Goal: Information Seeking & Learning: Understand process/instructions

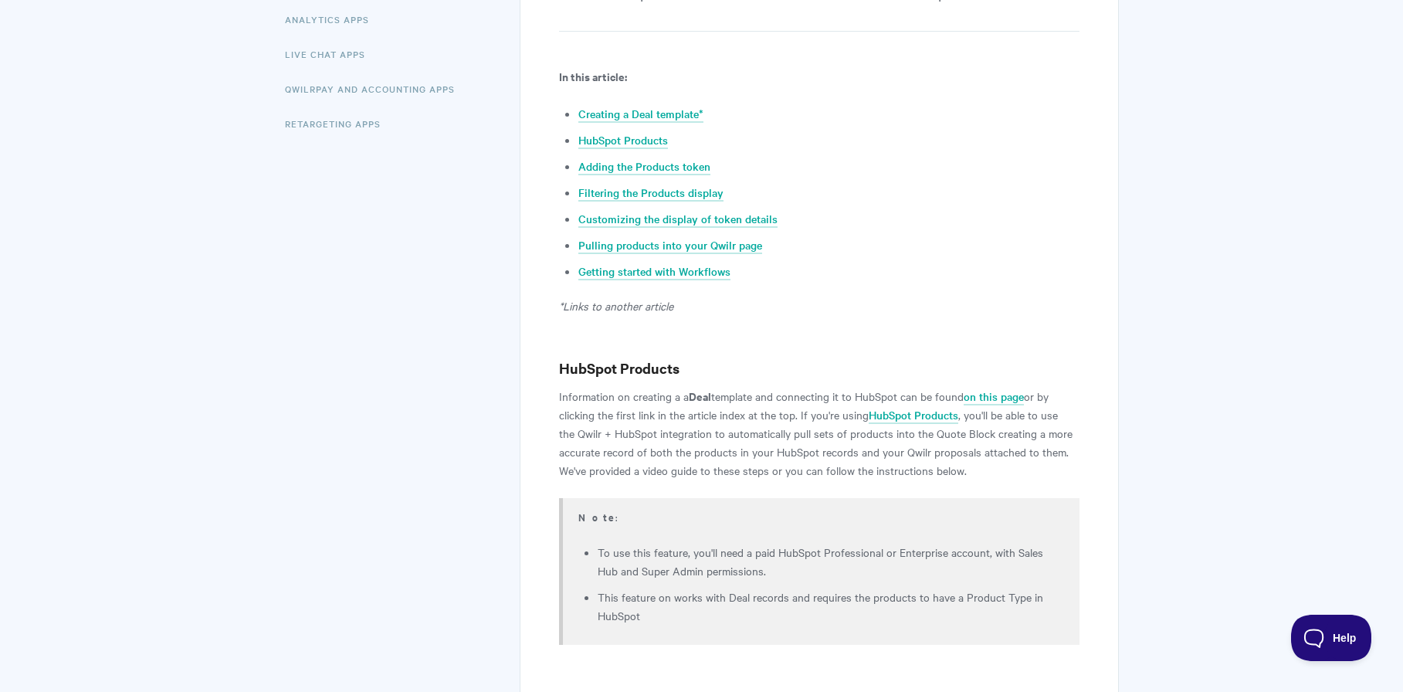
scroll to position [491, 0]
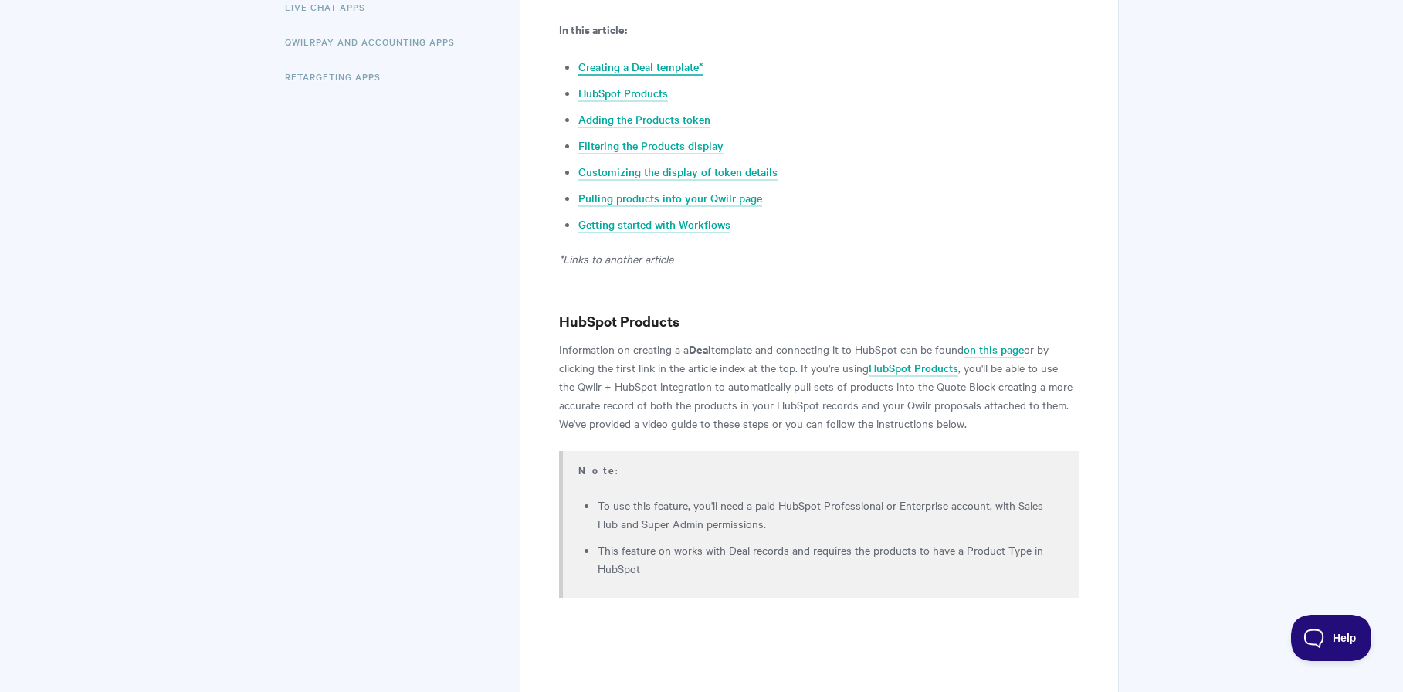
click at [601, 59] on link "Creating a Deal template*" at bounding box center [640, 67] width 125 height 17
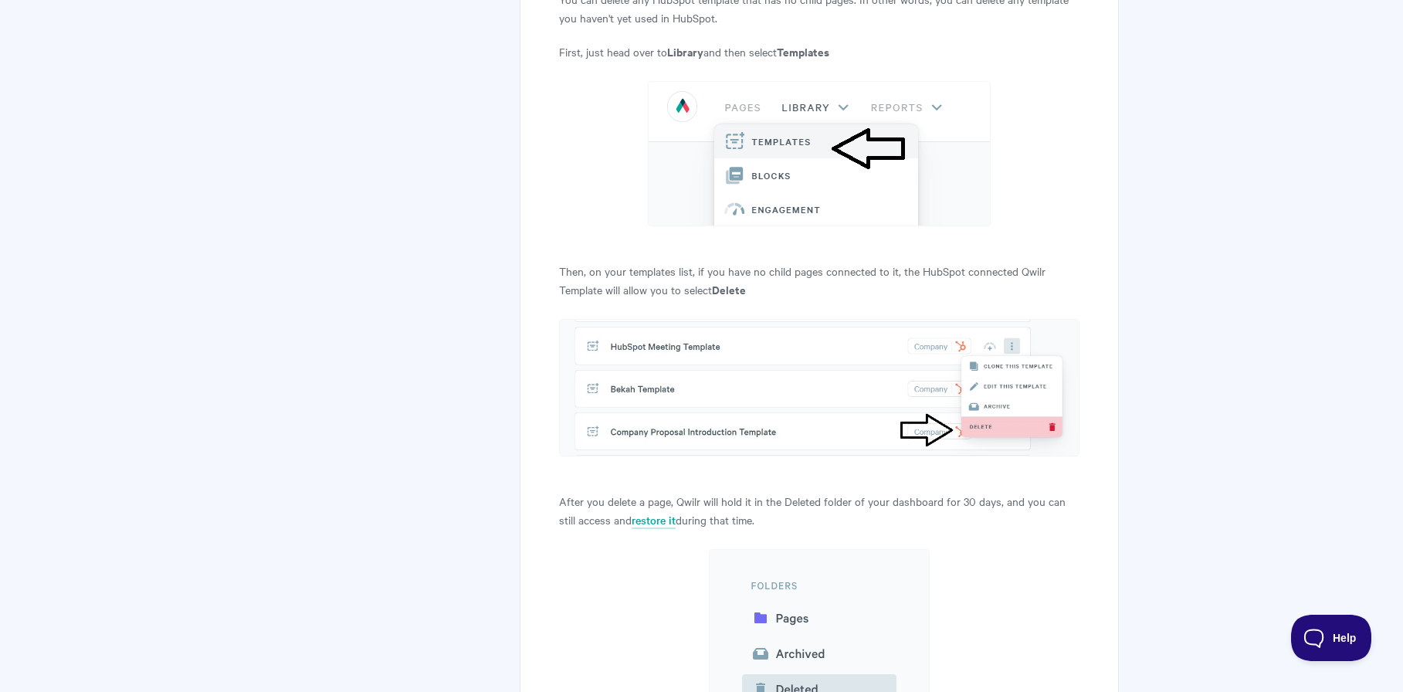
scroll to position [13434, 0]
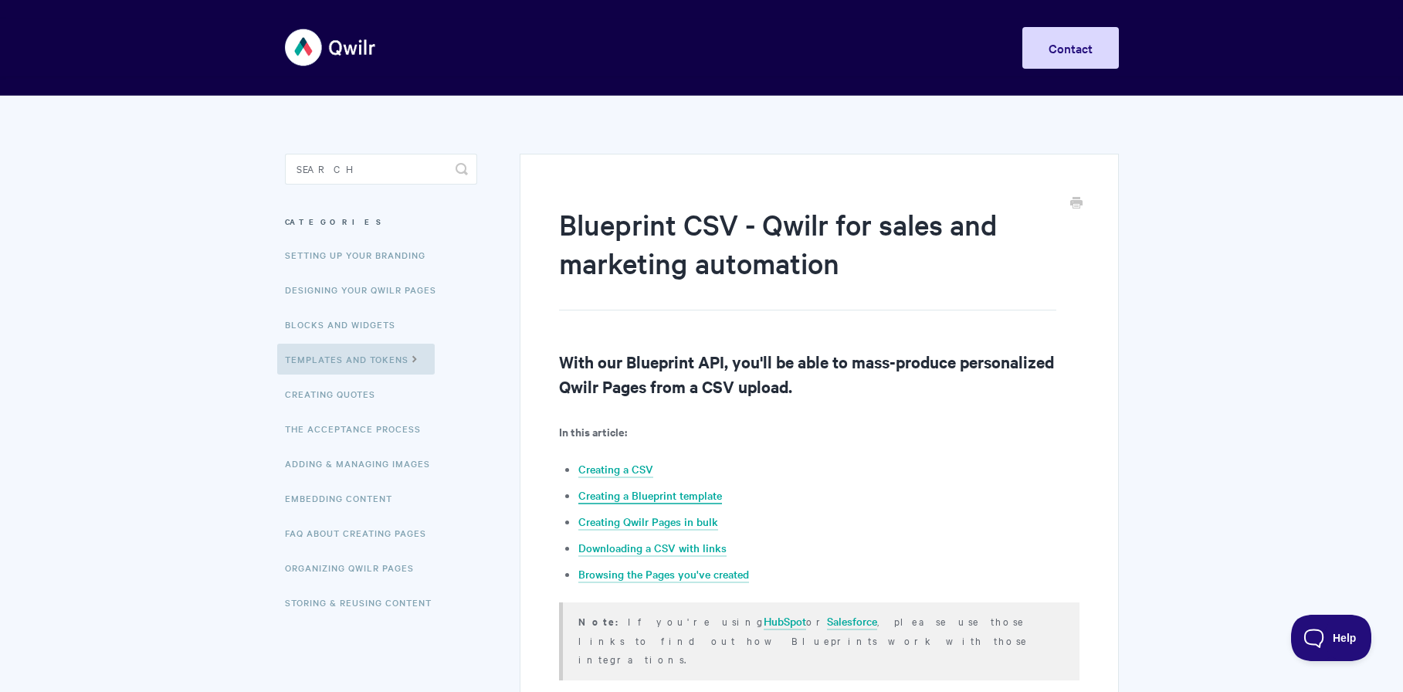
click at [700, 501] on link "Creating a Blueprint template" at bounding box center [650, 495] width 144 height 17
